Goal: Task Accomplishment & Management: Complete application form

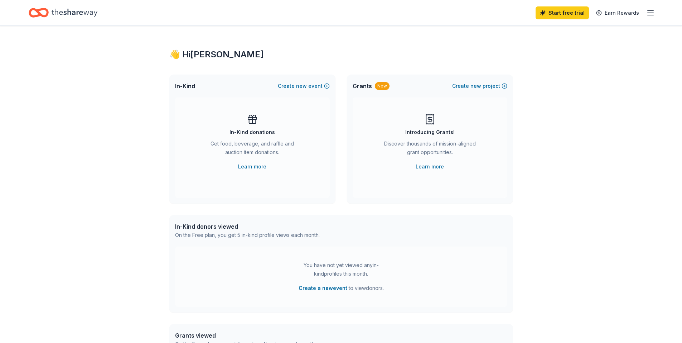
click at [652, 11] on line "button" at bounding box center [651, 11] width 6 height 0
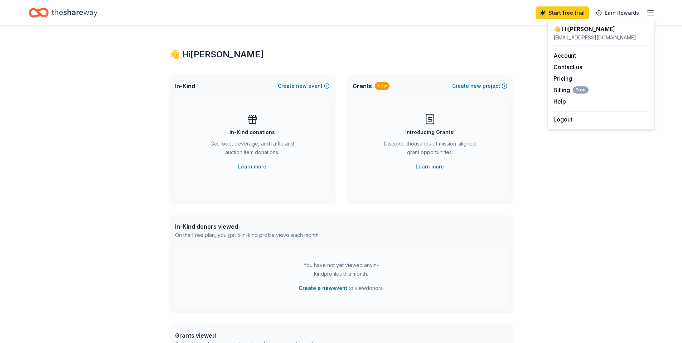
click at [371, 90] on div "Grants New" at bounding box center [371, 86] width 37 height 9
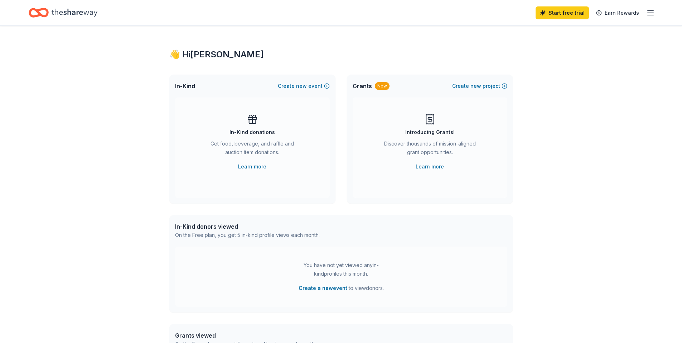
click at [370, 85] on span "Grants" at bounding box center [362, 86] width 19 height 9
click at [192, 84] on span "In-Kind" at bounding box center [185, 86] width 20 height 9
click at [649, 13] on line "button" at bounding box center [651, 13] width 6 height 0
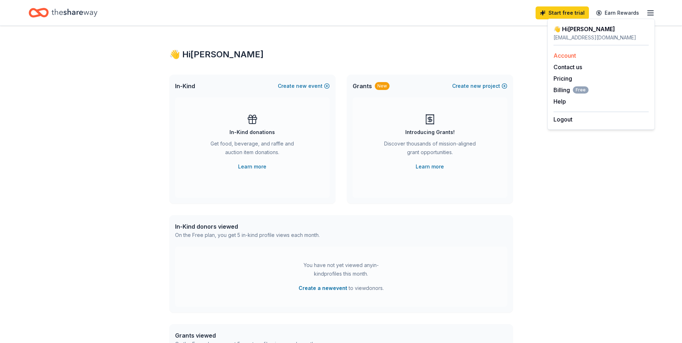
click at [574, 58] on link "Account" at bounding box center [565, 55] width 23 height 7
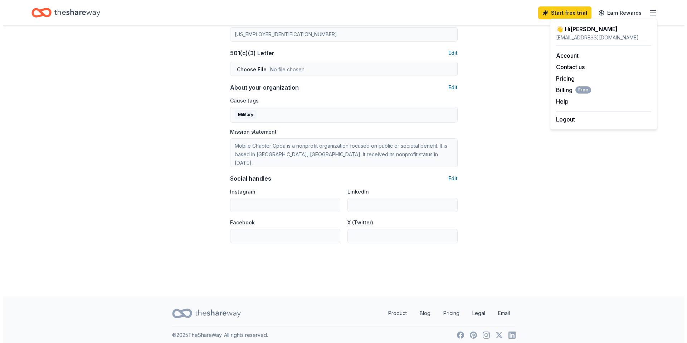
scroll to position [375, 0]
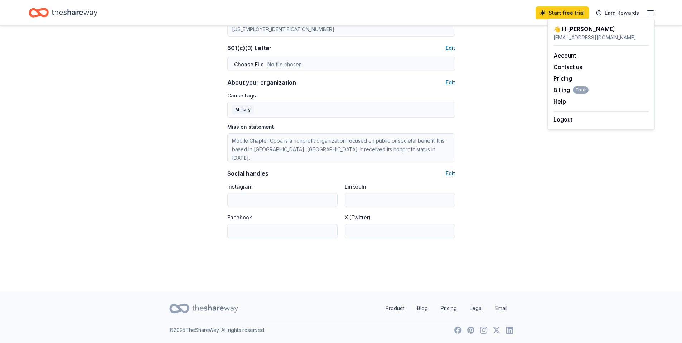
click at [455, 173] on button "Edit" at bounding box center [450, 173] width 9 height 9
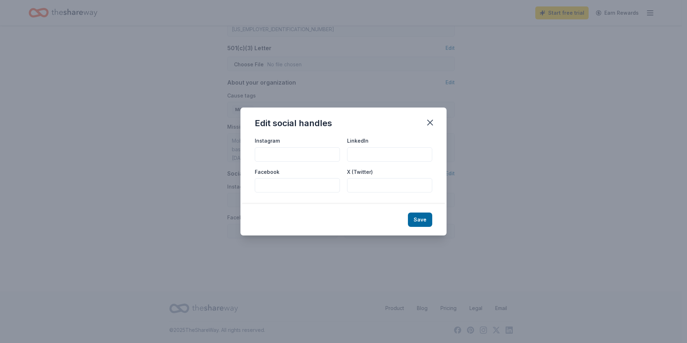
click at [279, 183] on input "Facebook" at bounding box center [297, 185] width 85 height 14
click at [276, 187] on input "Facebook" at bounding box center [297, 185] width 85 height 14
paste input "https://www.facebook.com/mobilechaptercpoa/"
type input "https://www.facebook.com/mobilechaptercpoa/"
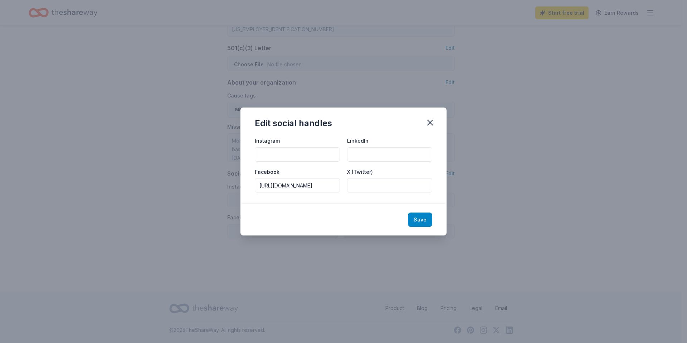
click at [423, 223] on button "Save" at bounding box center [420, 219] width 24 height 14
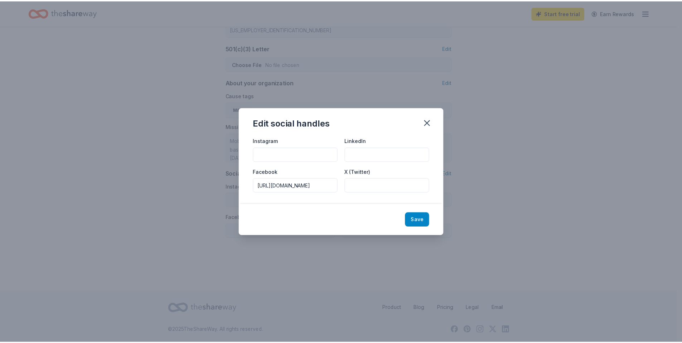
scroll to position [0, 0]
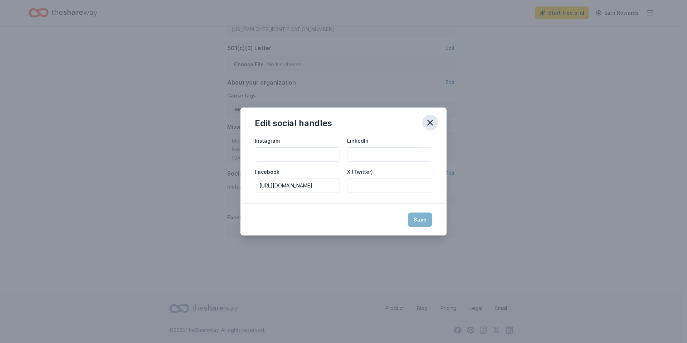
click at [428, 121] on icon "button" at bounding box center [430, 122] width 10 height 10
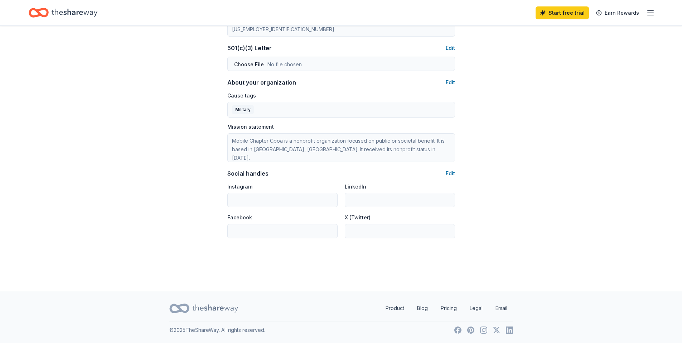
type input "https://www.facebook.com/mobilechaptercpoa/"
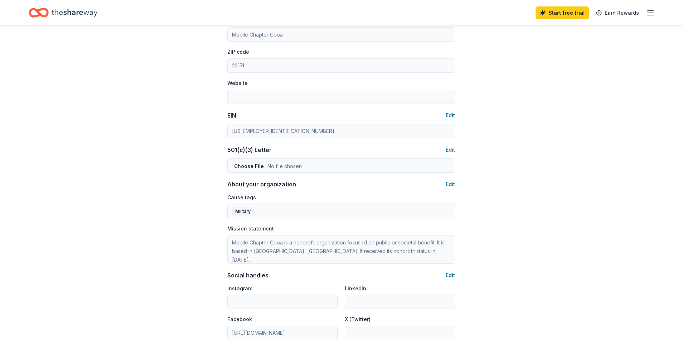
scroll to position [267, 0]
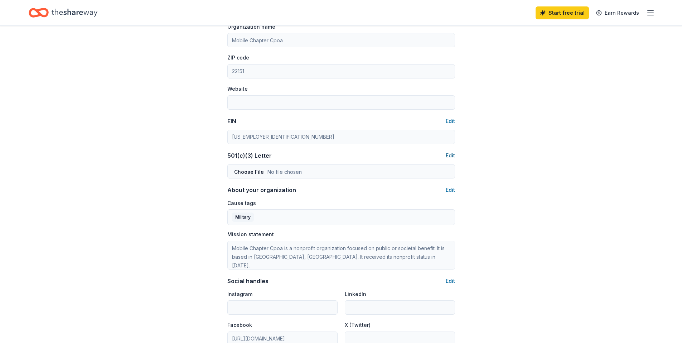
click at [451, 155] on button "Edit" at bounding box center [450, 155] width 9 height 9
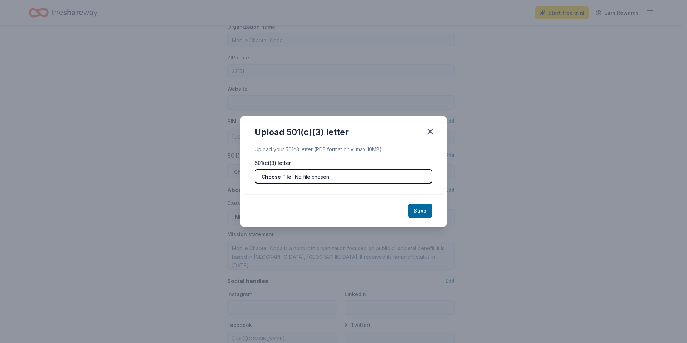
click at [275, 177] on input "file" at bounding box center [344, 176] width 178 height 14
type input "C:\fakepath\W-9 CPOA Mobile Chapter 2024.pdf"
click at [434, 133] on icon "button" at bounding box center [430, 131] width 10 height 10
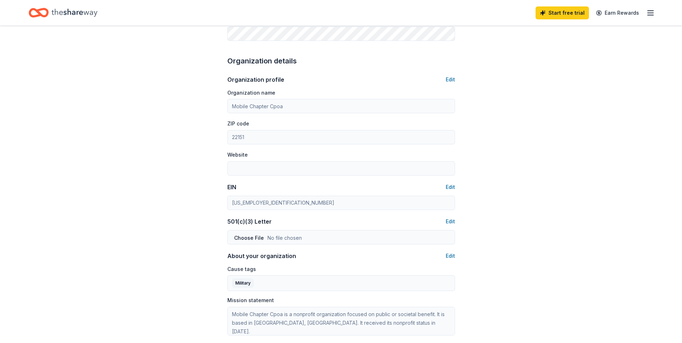
scroll to position [196, 0]
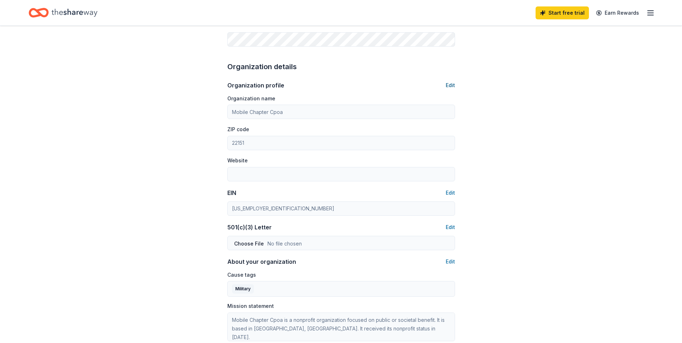
click at [449, 86] on button "Edit" at bounding box center [450, 85] width 9 height 9
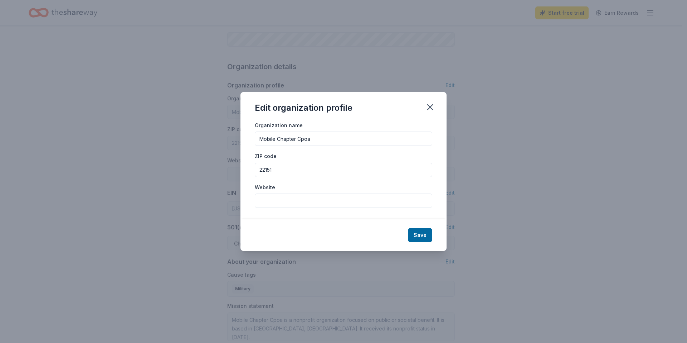
click at [286, 198] on input "Website" at bounding box center [344, 200] width 178 height 14
drag, startPoint x: 274, startPoint y: 196, endPoint x: 277, endPoint y: 199, distance: 4.6
click at [274, 196] on input "Website" at bounding box center [344, 200] width 178 height 14
paste input "https://www.uscgcpoa.org/i4a/pages/index.cfm?pageid=3309"
type input "https://www.uscgcpoa.org/i4a/pages/index.cfm?pageid=3309"
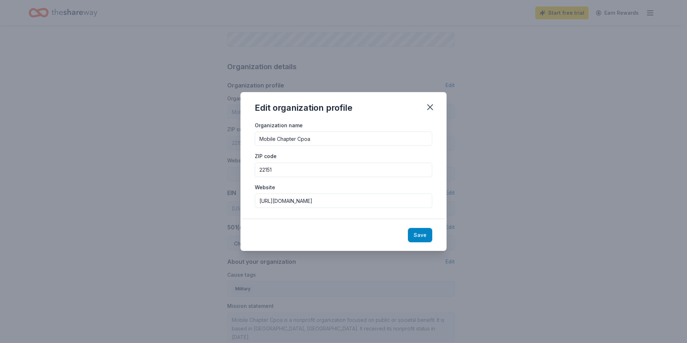
click at [420, 234] on button "Save" at bounding box center [420, 235] width 24 height 14
click at [430, 106] on icon "button" at bounding box center [430, 107] width 10 height 10
drag, startPoint x: 428, startPoint y: 238, endPoint x: 419, endPoint y: 228, distance: 12.9
click at [425, 235] on div "Save" at bounding box center [344, 235] width 206 height 32
click at [376, 200] on input "https://www.uscgcpoa.org/i4a/pages/index.cfm?pageid=3309" at bounding box center [344, 200] width 178 height 14
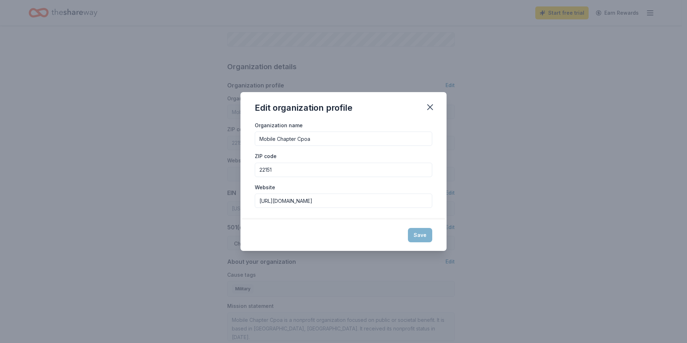
drag, startPoint x: 416, startPoint y: 233, endPoint x: 424, endPoint y: 187, distance: 47.6
click at [416, 232] on div "Save" at bounding box center [344, 235] width 206 height 32
click at [434, 105] on icon "button" at bounding box center [430, 107] width 10 height 10
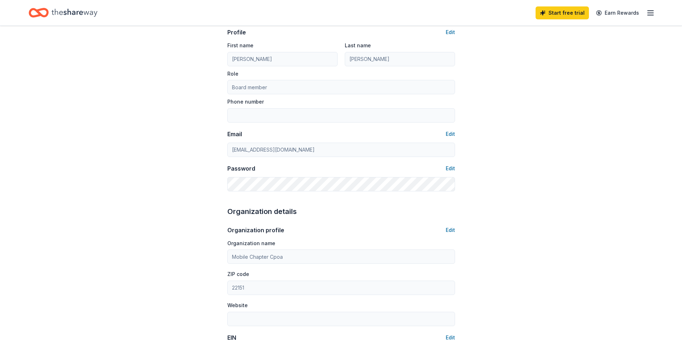
scroll to position [0, 0]
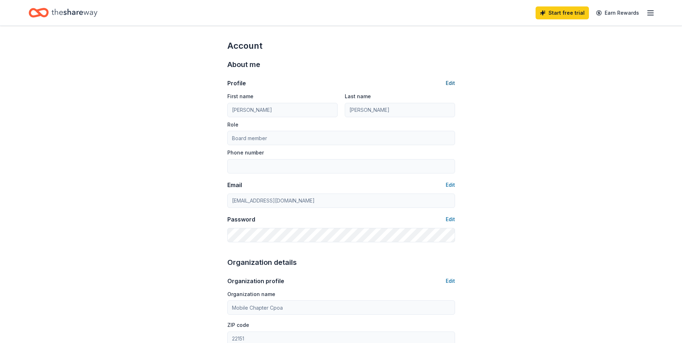
type input "https://www.uscgcpoa.org/i4a/pages/index.cfm?pageid=3309"
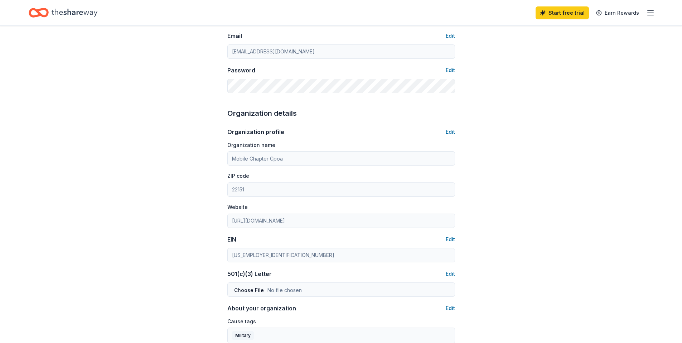
scroll to position [251, 0]
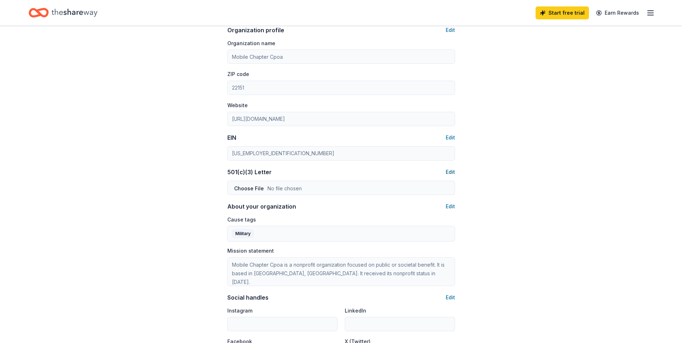
click at [451, 169] on button "Edit" at bounding box center [450, 172] width 9 height 9
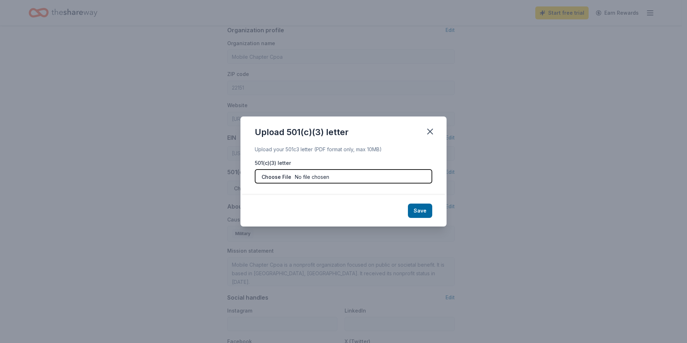
click at [283, 175] on input "file" at bounding box center [344, 176] width 178 height 14
type input "C:\fakepath\W-9 CPOA Mobile Chapter 2024.pdf"
click at [424, 206] on button "Save" at bounding box center [420, 210] width 24 height 14
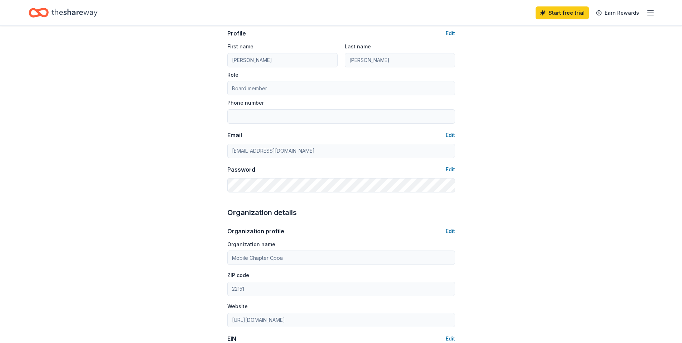
scroll to position [0, 0]
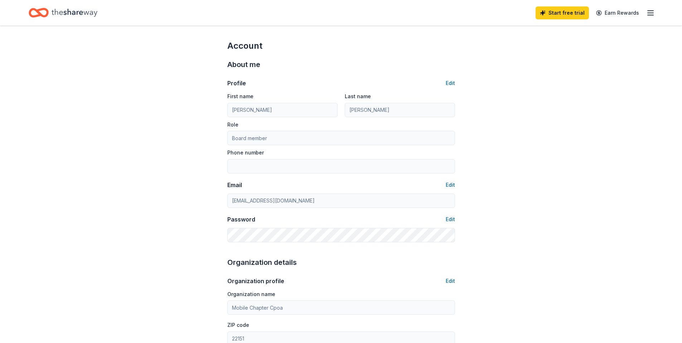
drag, startPoint x: 655, startPoint y: 13, endPoint x: 649, endPoint y: 10, distance: 7.2
click at [653, 12] on div "Start free trial Earn Rewards" at bounding box center [341, 12] width 682 height 25
click at [650, 13] on line "button" at bounding box center [651, 13] width 6 height 0
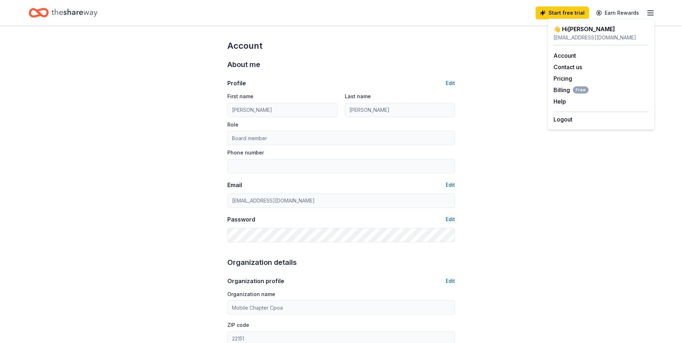
click at [64, 13] on icon "Home" at bounding box center [75, 12] width 46 height 15
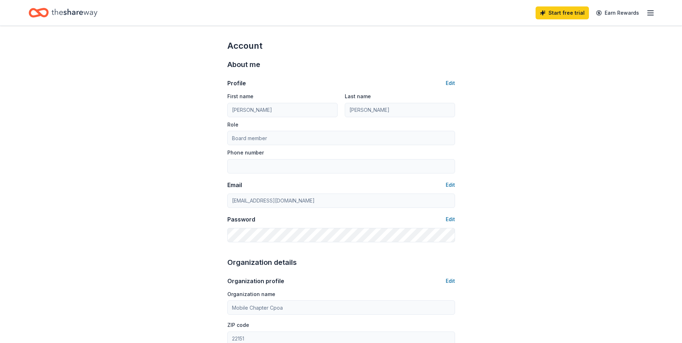
click at [90, 13] on icon "Home" at bounding box center [75, 12] width 46 height 15
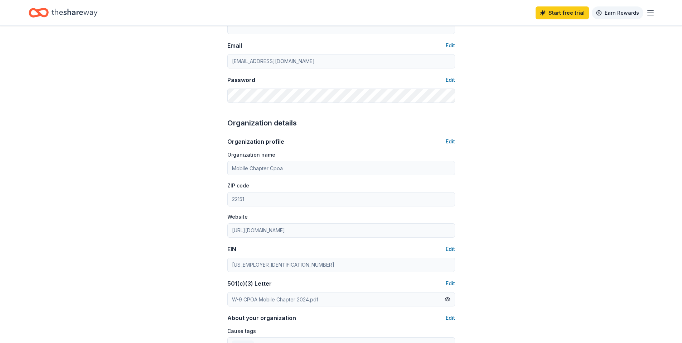
scroll to position [215, 0]
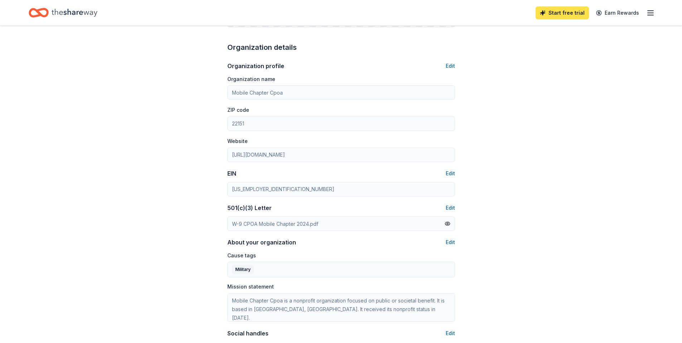
click at [558, 11] on link "Start free trial" at bounding box center [562, 12] width 53 height 13
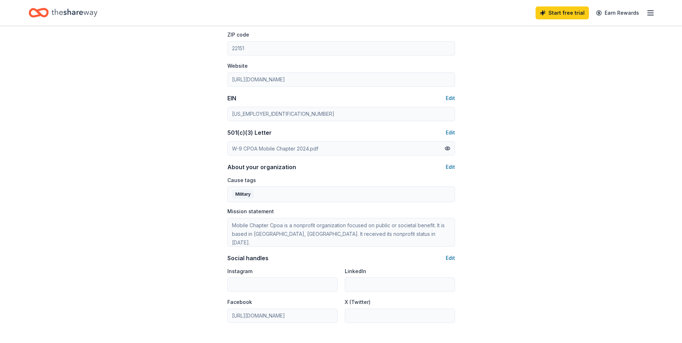
scroll to position [160, 0]
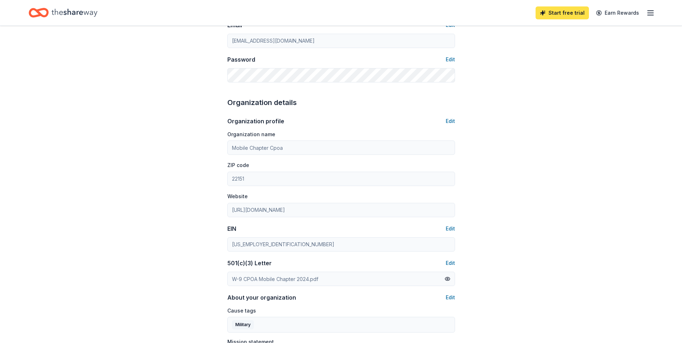
click at [548, 15] on link "Start free trial" at bounding box center [562, 12] width 53 height 13
click at [641, 12] on link "Earn Rewards" at bounding box center [618, 12] width 52 height 13
click at [650, 12] on icon "button" at bounding box center [650, 13] width 9 height 9
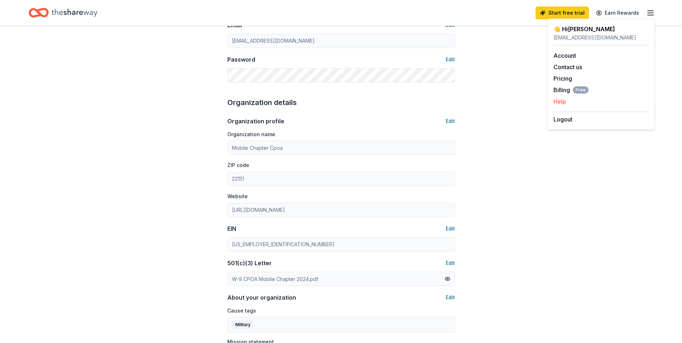
click at [564, 99] on button "Help" at bounding box center [560, 101] width 13 height 9
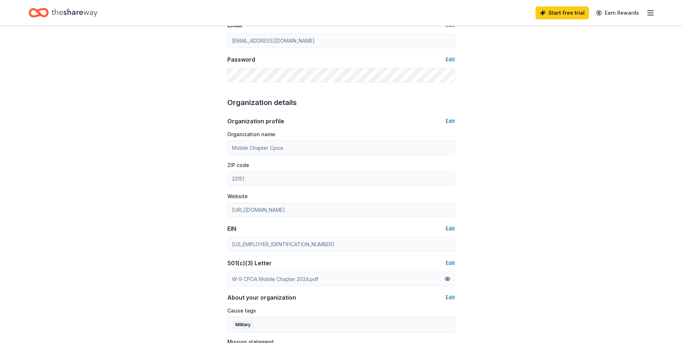
click at [55, 9] on icon "Home" at bounding box center [75, 12] width 46 height 15
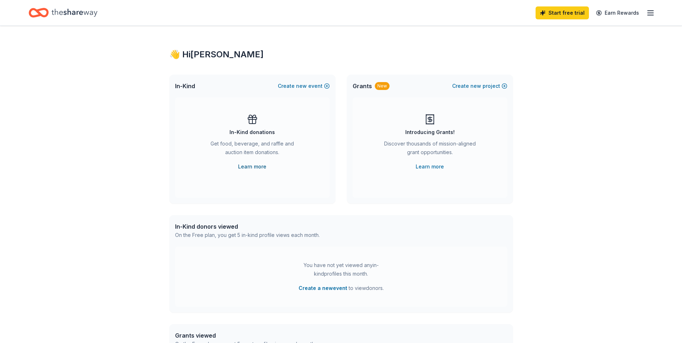
click at [247, 166] on link "Learn more" at bounding box center [252, 166] width 28 height 9
click at [325, 86] on button "Create new event" at bounding box center [304, 86] width 52 height 9
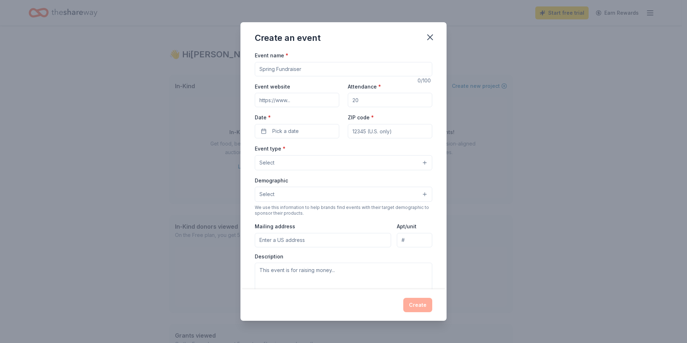
click at [318, 70] on input "Event name *" at bounding box center [344, 69] width 178 height 14
type input "G"
type input "2025 Govt Shutdown USCG Employee Relief - Mobile, [GEOGRAPHIC_DATA]"
click at [291, 98] on input "Event website" at bounding box center [297, 100] width 85 height 14
click at [375, 99] on input "Attendance *" at bounding box center [390, 100] width 85 height 14
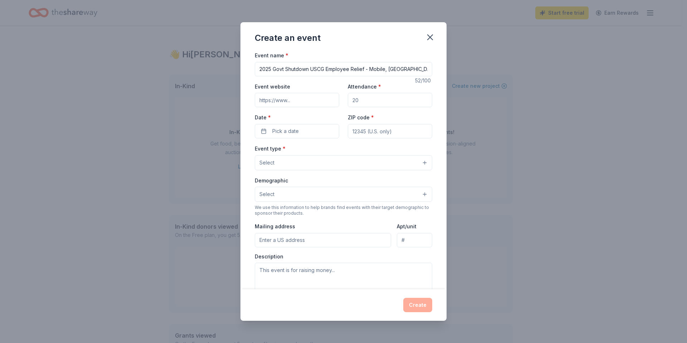
click at [375, 98] on input "Attendance *" at bounding box center [390, 100] width 85 height 14
type input "1500"
click at [292, 134] on span "Pick a date" at bounding box center [285, 131] width 26 height 9
click at [298, 208] on button "15" at bounding box center [295, 208] width 13 height 13
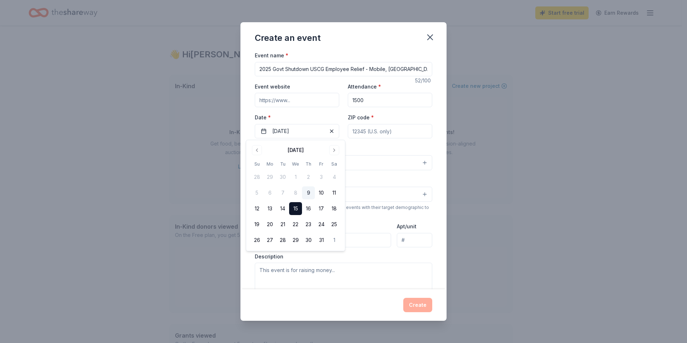
click at [372, 132] on input "ZIP code *" at bounding box center [390, 131] width 85 height 14
type input "36608"
click at [337, 151] on div "Event type * Select" at bounding box center [344, 157] width 178 height 26
click at [296, 162] on button "Select" at bounding box center [344, 162] width 178 height 15
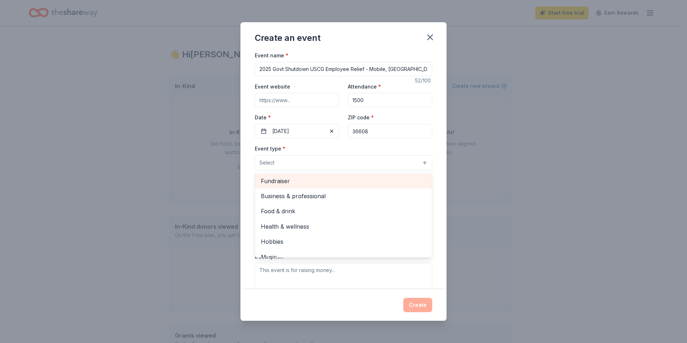
click at [291, 180] on span "Fundraiser" at bounding box center [343, 180] width 165 height 9
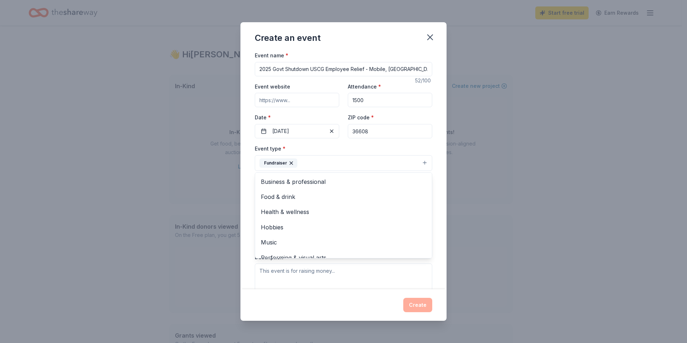
click at [244, 102] on div "Event name * 2025 Govt Shutdown USCG Employee Relief - Mobile, AL 52 /100 Event…" at bounding box center [344, 170] width 206 height 238
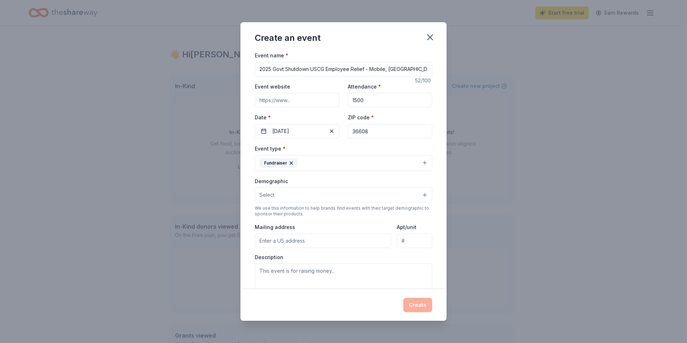
click at [269, 196] on span "Select" at bounding box center [267, 194] width 15 height 9
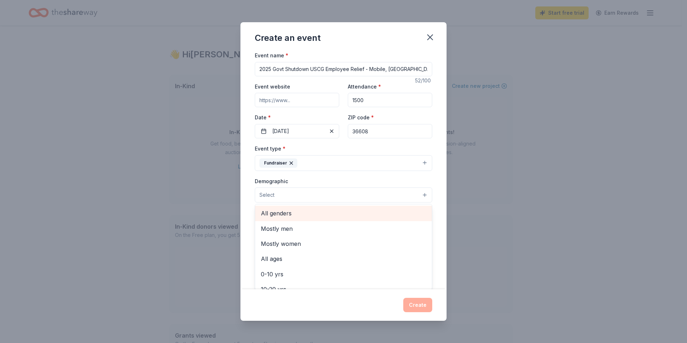
click at [292, 212] on span "All genders" at bounding box center [343, 212] width 165 height 9
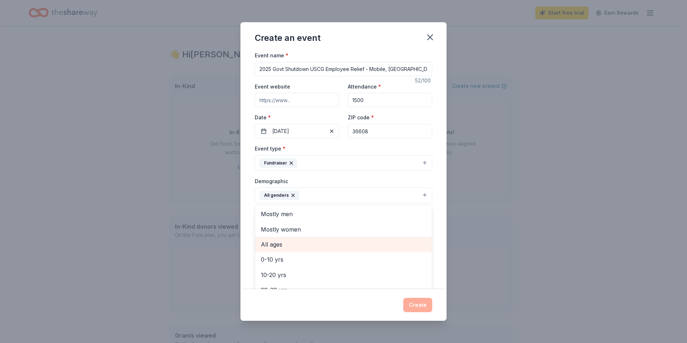
click at [279, 243] on span "All ages" at bounding box center [343, 244] width 165 height 9
click at [252, 166] on div "Event name * 2025 Govt Shutdown USCG Employee Relief - Mobile, AL 52 /100 Event…" at bounding box center [344, 170] width 206 height 238
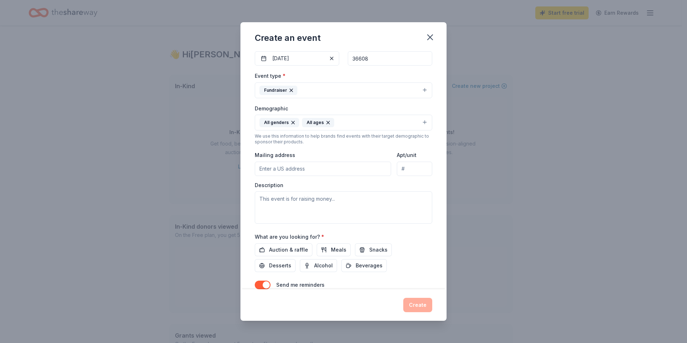
scroll to position [106, 0]
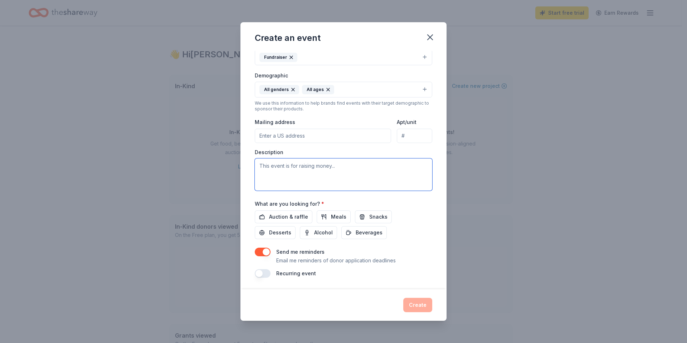
click at [332, 167] on textarea at bounding box center [344, 174] width 178 height 32
click at [299, 171] on textarea at bounding box center [344, 174] width 178 height 32
paste textarea "On behalf of the Mobile Chapter of the United States Coast Guard Chief Petty Of…"
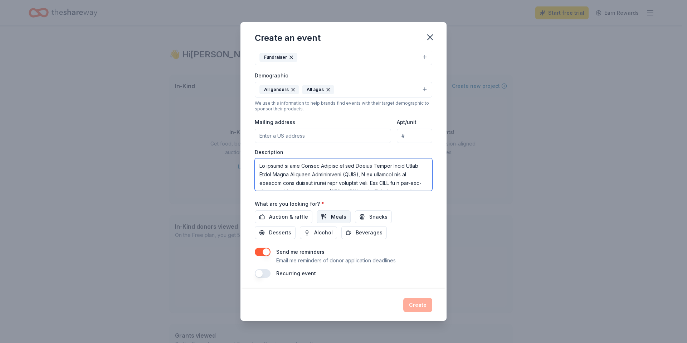
type textarea "On behalf of the Mobile Chapter of the United States Coast Guard Chief Petty Of…"
click at [342, 218] on span "Meals" at bounding box center [338, 216] width 15 height 9
click at [370, 219] on span "Snacks" at bounding box center [379, 216] width 18 height 9
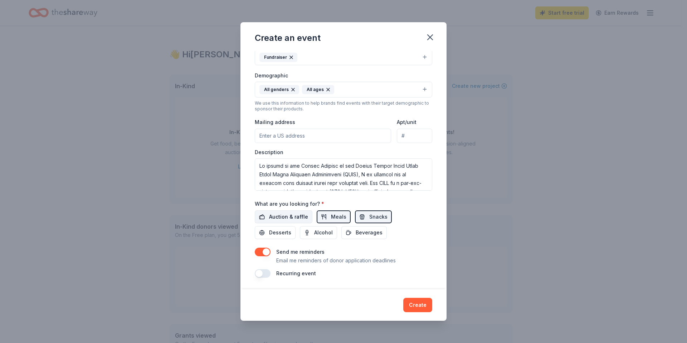
click at [298, 221] on button "Auction & raffle" at bounding box center [284, 216] width 58 height 13
click at [291, 232] on button "Desserts" at bounding box center [275, 232] width 41 height 13
click at [426, 309] on button "Create" at bounding box center [418, 305] width 29 height 14
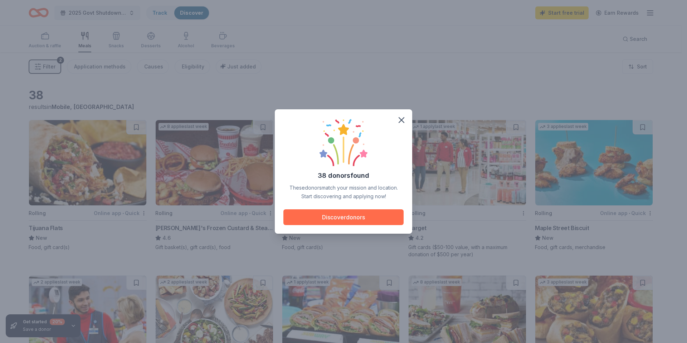
click at [359, 217] on button "Discover donors" at bounding box center [344, 217] width 120 height 16
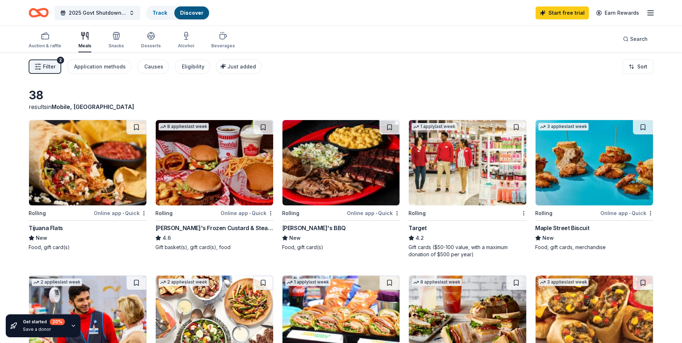
click at [120, 186] on img at bounding box center [87, 162] width 117 height 85
click at [457, 202] on img at bounding box center [467, 162] width 117 height 85
click at [523, 212] on html "2025 Govt Shutdown USCG Employee Relief - Mobile, AL Track Discover Start free …" at bounding box center [341, 171] width 682 height 343
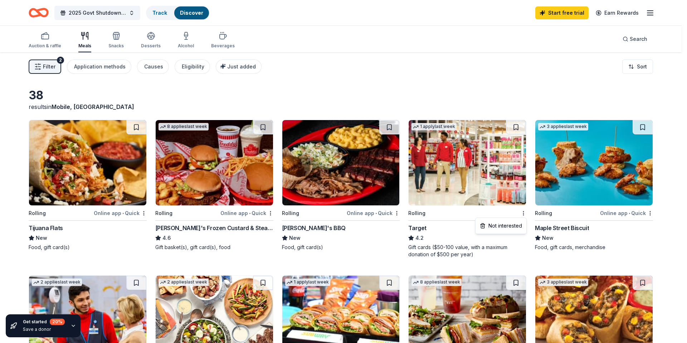
click at [444, 46] on html "2025 Govt Shutdown USCG Employee Relief - Mobile, AL Track Discover Start free …" at bounding box center [343, 171] width 687 height 343
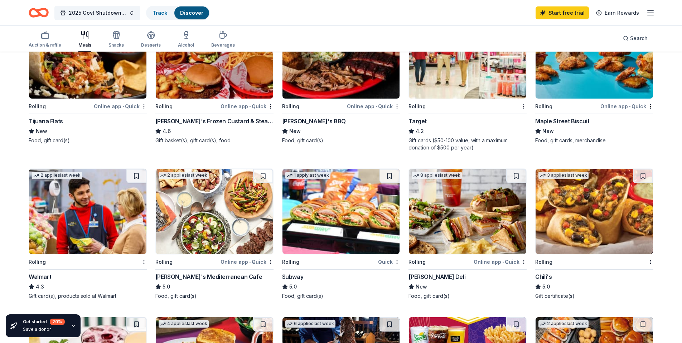
scroll to position [107, 0]
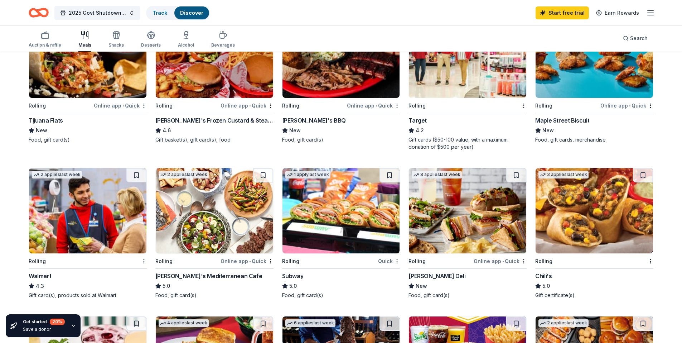
click at [110, 236] on img at bounding box center [87, 210] width 117 height 85
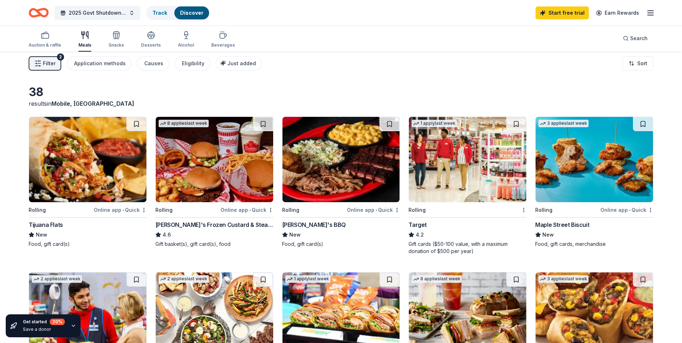
scroll to position [0, 0]
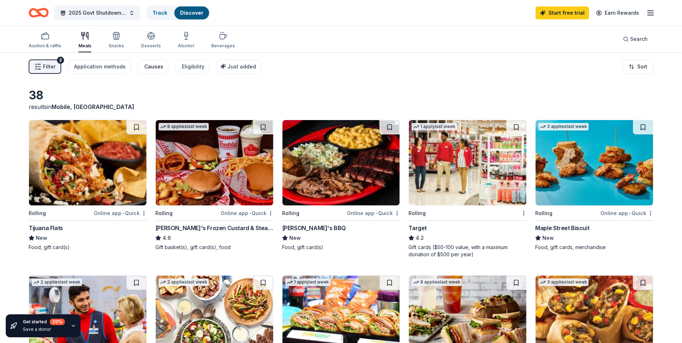
click at [149, 69] on div "Causes" at bounding box center [153, 66] width 19 height 9
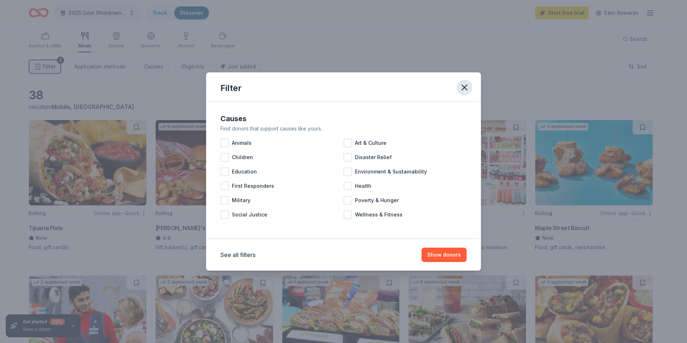
click at [463, 87] on icon "button" at bounding box center [465, 87] width 10 height 10
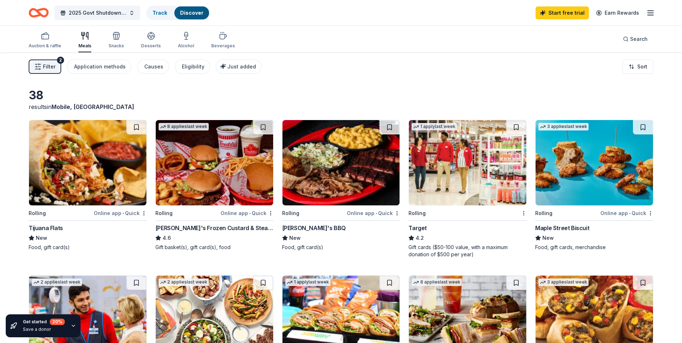
click at [50, 67] on span "Filter" at bounding box center [49, 66] width 13 height 9
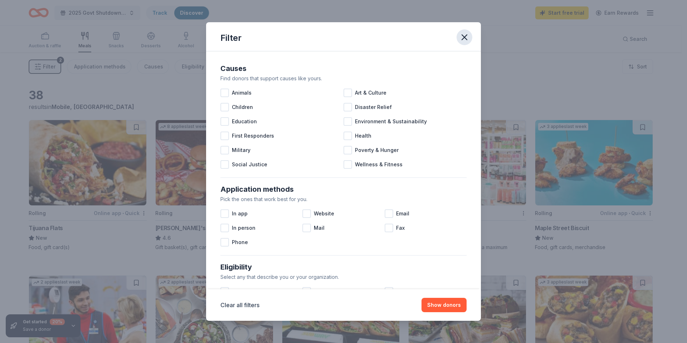
click at [464, 38] on icon "button" at bounding box center [464, 37] width 5 height 5
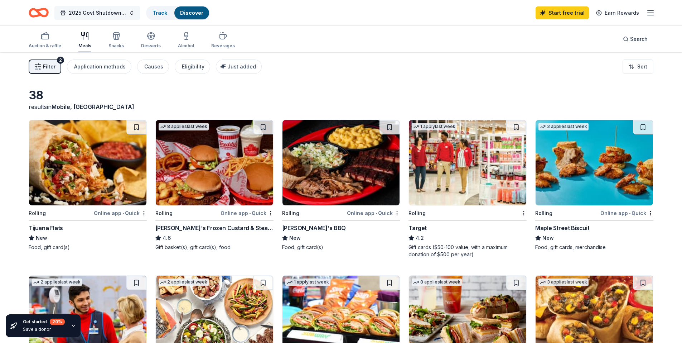
click at [109, 13] on span "2025 Govt Shutdown USCG Employee Relief - Mobile, [GEOGRAPHIC_DATA]" at bounding box center [97, 13] width 57 height 9
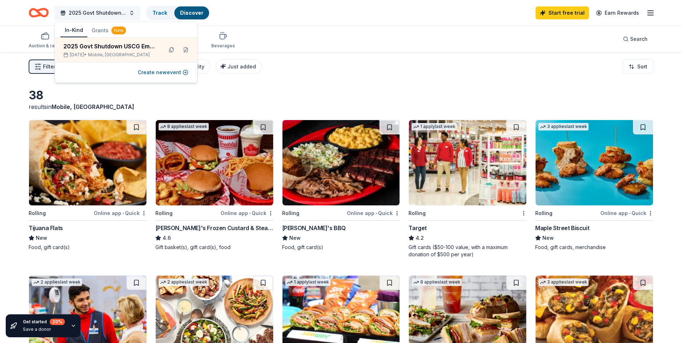
click at [109, 13] on span "2025 Govt Shutdown USCG Employee Relief - Mobile, [GEOGRAPHIC_DATA]" at bounding box center [97, 13] width 57 height 9
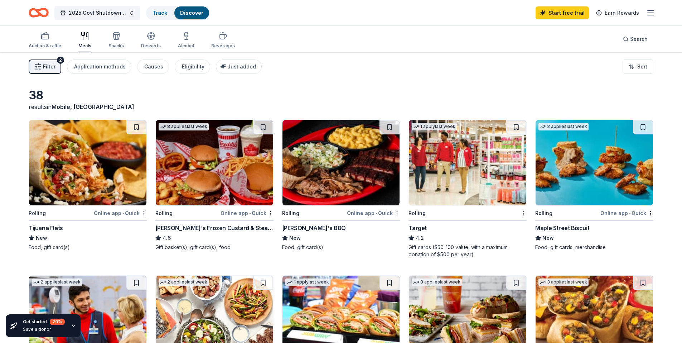
click at [648, 13] on line "button" at bounding box center [651, 13] width 6 height 0
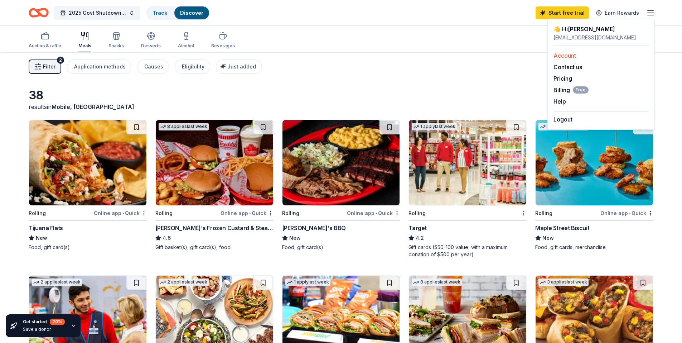
click at [563, 55] on link "Account" at bounding box center [565, 55] width 23 height 7
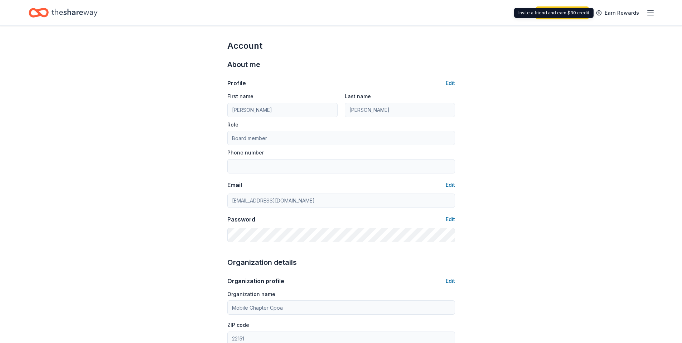
click at [645, 11] on div "Start free trial Earn Rewards" at bounding box center [595, 12] width 119 height 17
click at [647, 11] on icon "button" at bounding box center [650, 13] width 9 height 9
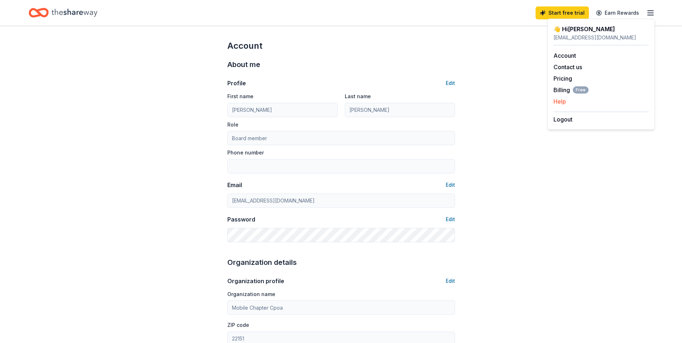
click at [556, 101] on button "Help" at bounding box center [560, 101] width 13 height 9
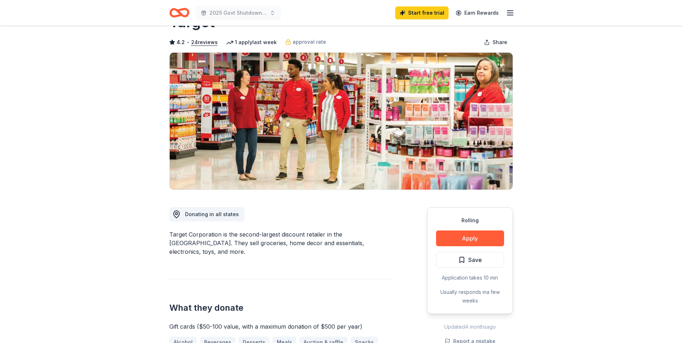
scroll to position [72, 0]
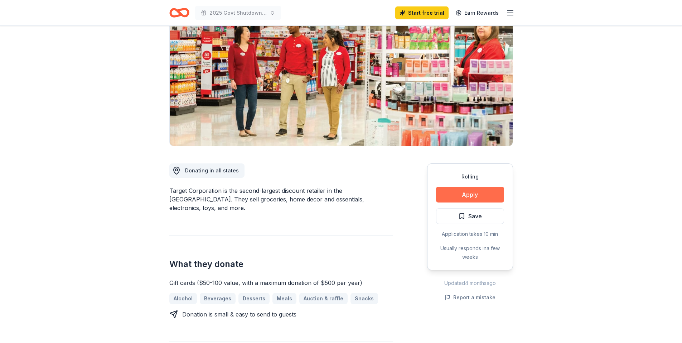
click at [481, 193] on button "Apply" at bounding box center [470, 195] width 68 height 16
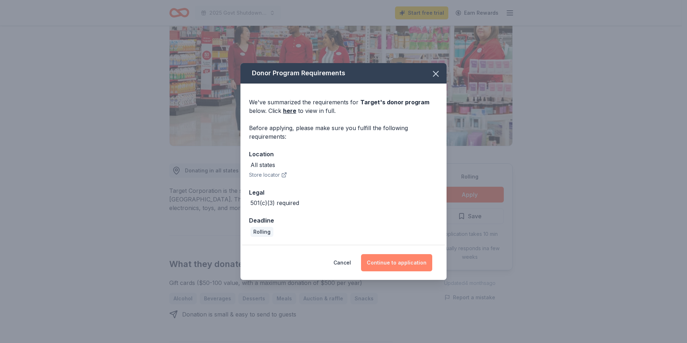
click at [397, 269] on button "Continue to application" at bounding box center [396, 262] width 71 height 17
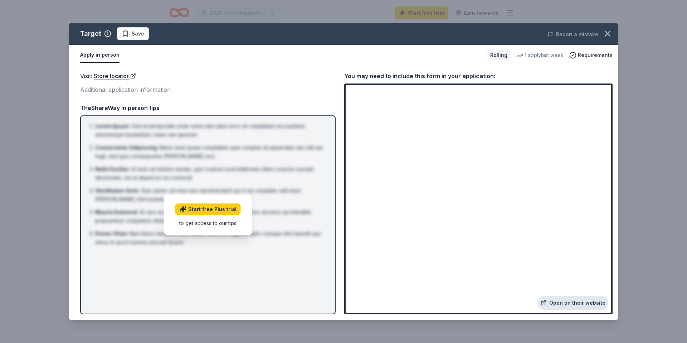
click at [574, 301] on link "Open on their website" at bounding box center [573, 302] width 71 height 14
click at [611, 35] on icon "button" at bounding box center [608, 34] width 10 height 10
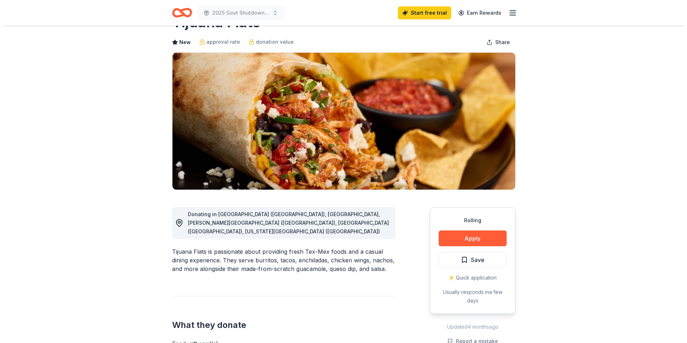
scroll to position [72, 0]
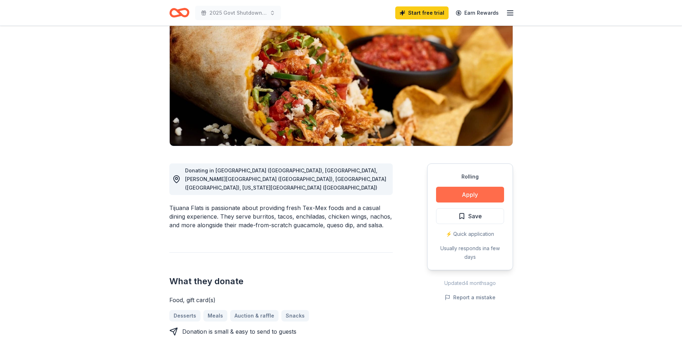
click at [460, 196] on button "Apply" at bounding box center [470, 195] width 68 height 16
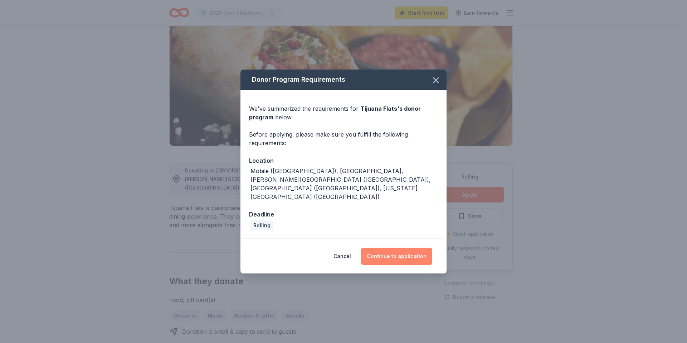
click at [394, 252] on button "Continue to application" at bounding box center [396, 255] width 71 height 17
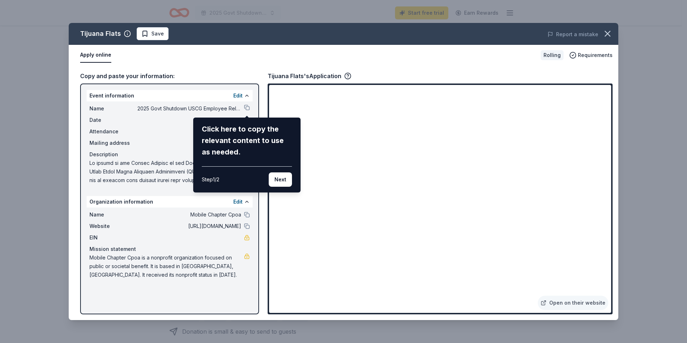
click at [580, 304] on div "Tijuana Flats Save Report a mistake Apply online Rolling Requirements Copy and …" at bounding box center [344, 171] width 550 height 297
drag, startPoint x: 609, startPoint y: 99, endPoint x: 607, endPoint y: 114, distance: 14.5
click at [607, 114] on div "Tijuana Flats Save Report a mistake Apply online Rolling Requirements Copy and …" at bounding box center [344, 171] width 550 height 297
click at [278, 181] on button "Next" at bounding box center [280, 179] width 23 height 14
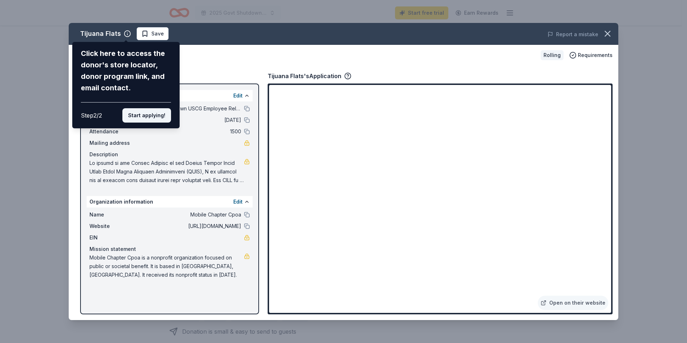
click at [154, 119] on button "Start applying!" at bounding box center [146, 115] width 49 height 14
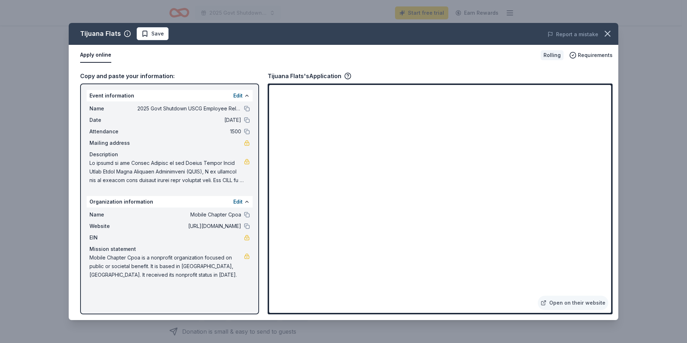
click at [569, 304] on div "Tijuana Flats Save Report a mistake Apply online Rolling Requirements Copy and …" at bounding box center [344, 171] width 550 height 297
drag, startPoint x: 610, startPoint y: 107, endPoint x: 605, endPoint y: 114, distance: 8.7
click at [605, 114] on div "Tijuana Flats Save Report a mistake Apply online Rolling Requirements Copy and …" at bounding box center [344, 171] width 550 height 297
click at [572, 305] on link "Open on their website" at bounding box center [573, 302] width 71 height 14
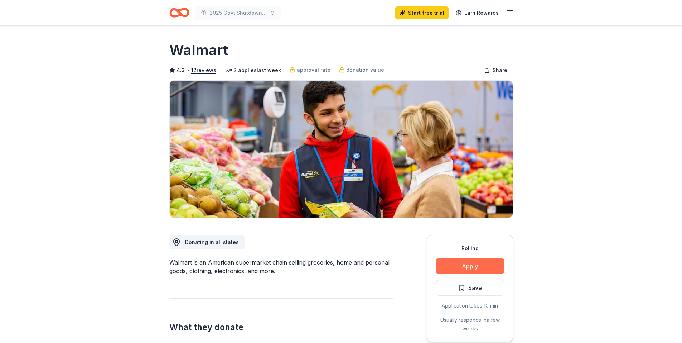
click at [470, 266] on button "Apply" at bounding box center [470, 266] width 68 height 16
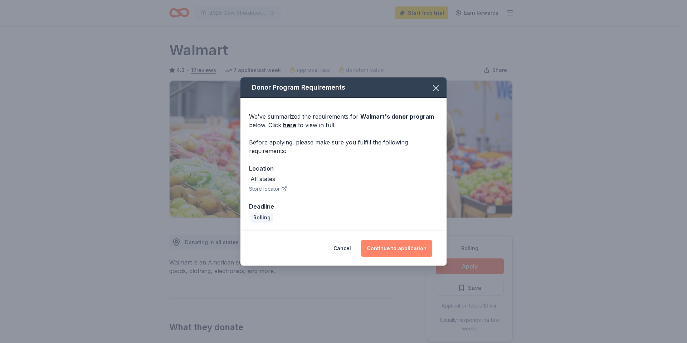
click at [422, 248] on button "Continue to application" at bounding box center [396, 248] width 71 height 17
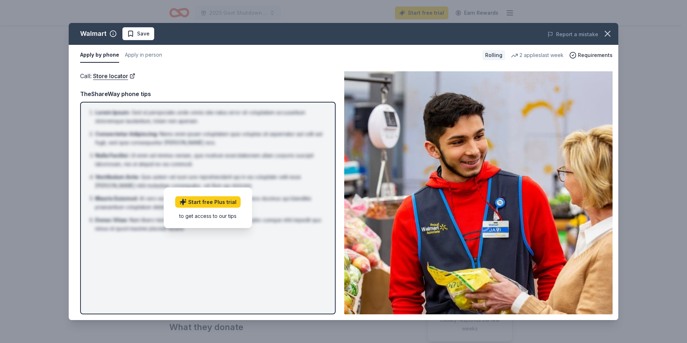
click at [478, 287] on img at bounding box center [478, 192] width 269 height 243
click at [189, 214] on div "to get access to our tips" at bounding box center [208, 216] width 66 height 8
click at [608, 36] on icon "button" at bounding box center [608, 34] width 10 height 10
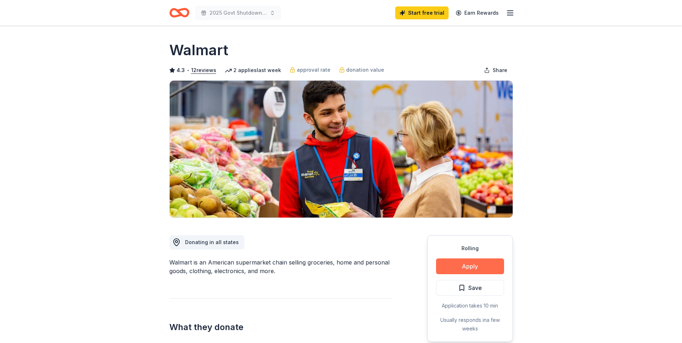
click at [471, 266] on button "Apply" at bounding box center [470, 266] width 68 height 16
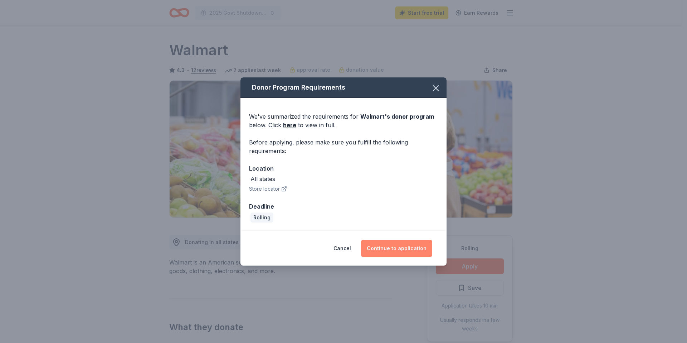
click at [411, 252] on button "Continue to application" at bounding box center [396, 248] width 71 height 17
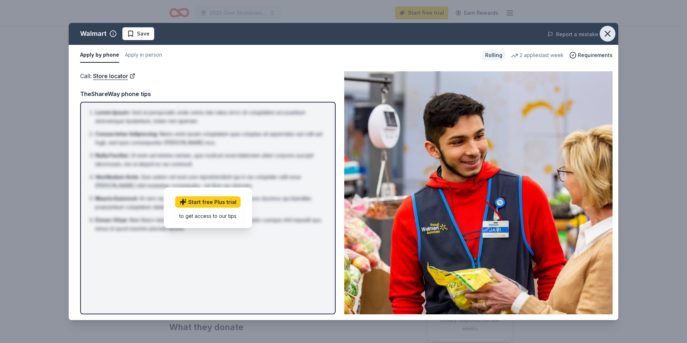
click at [612, 34] on icon "button" at bounding box center [608, 34] width 10 height 10
